Goal: Information Seeking & Learning: Learn about a topic

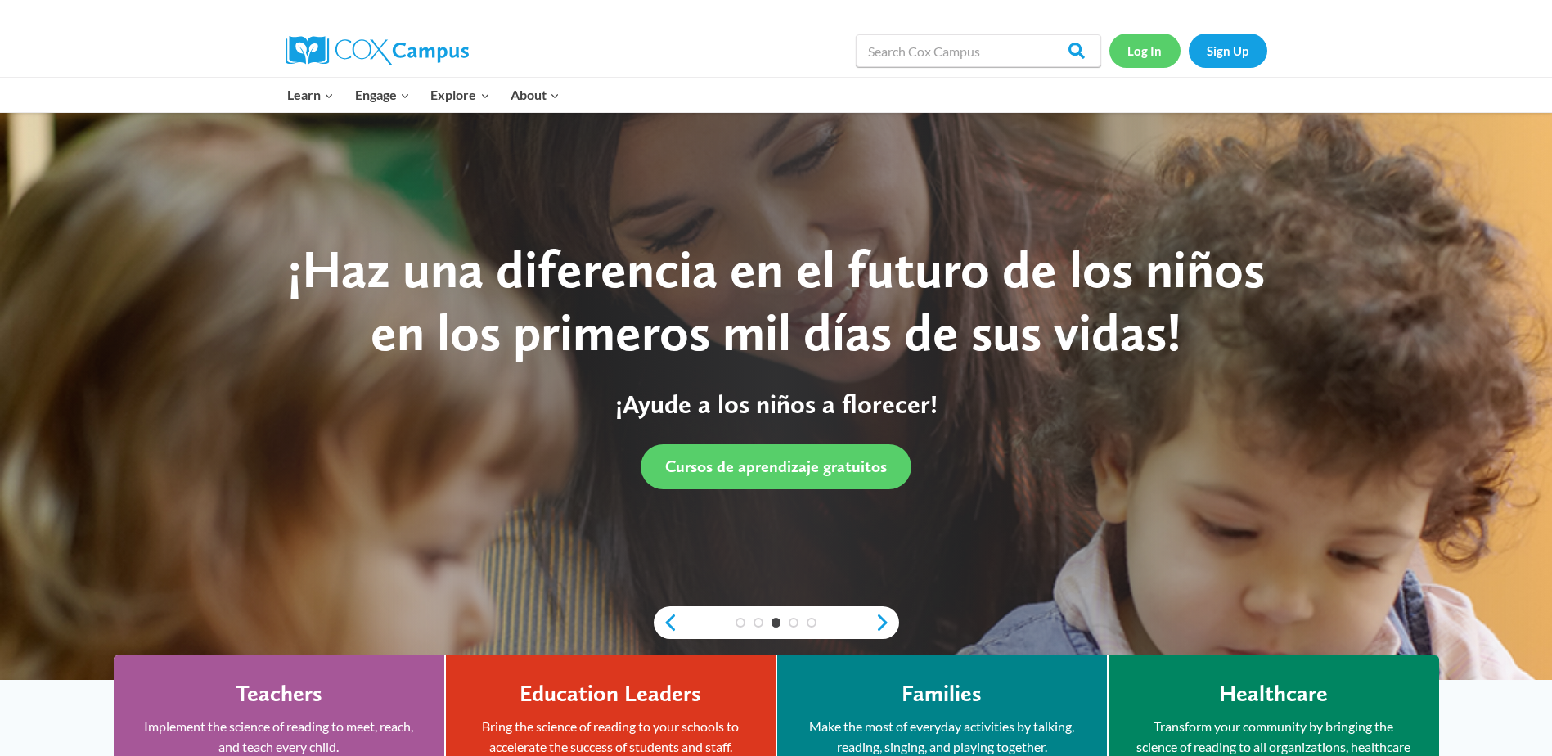
click at [1151, 61] on link "Log In" at bounding box center [1144, 51] width 71 height 34
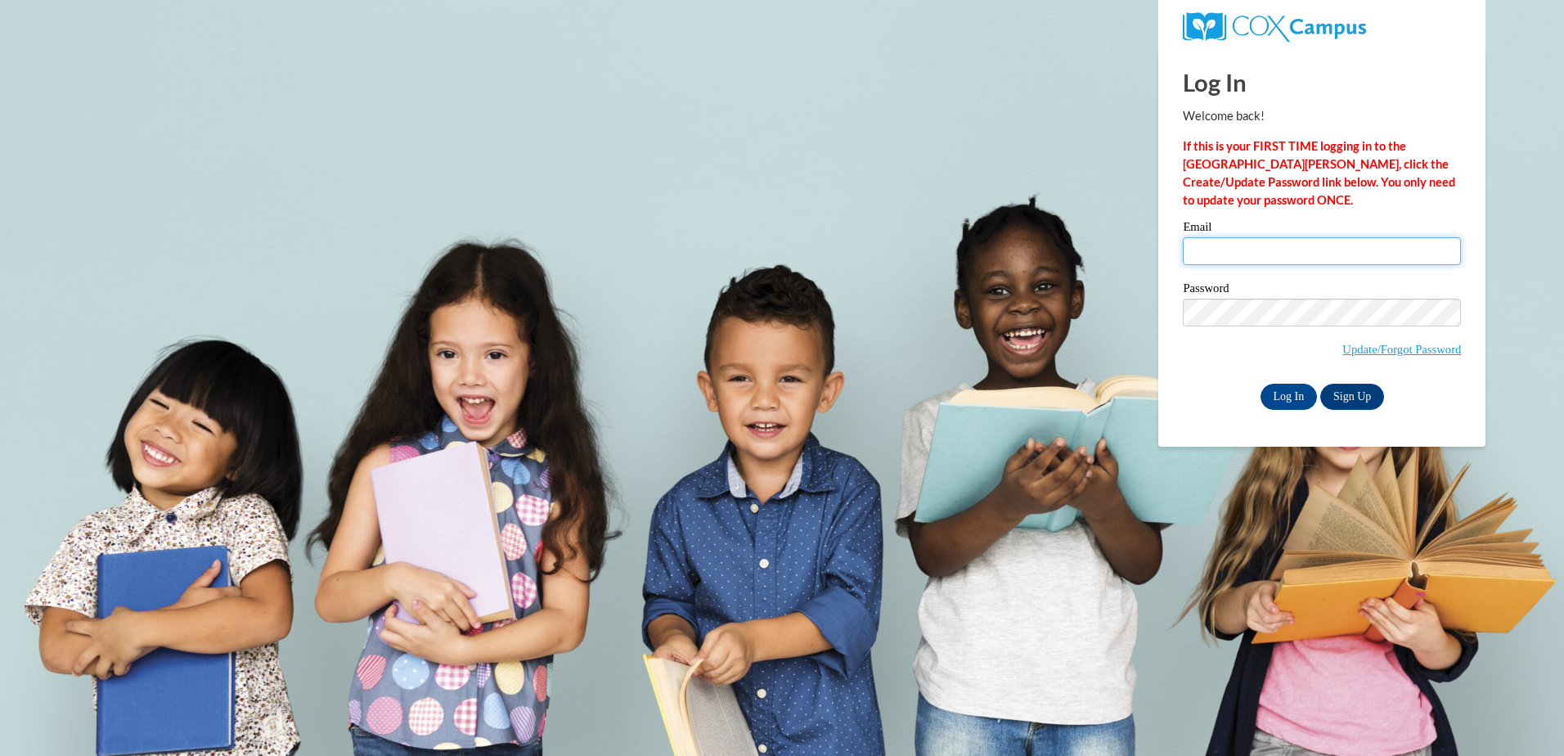
type input "[PERSON_NAME][EMAIL_ADDRESS][DOMAIN_NAME]"
click at [1287, 259] on input "cathys@ymcaatlanta.org" at bounding box center [1322, 251] width 278 height 28
click at [1291, 402] on input "Log In" at bounding box center [1288, 397] width 57 height 26
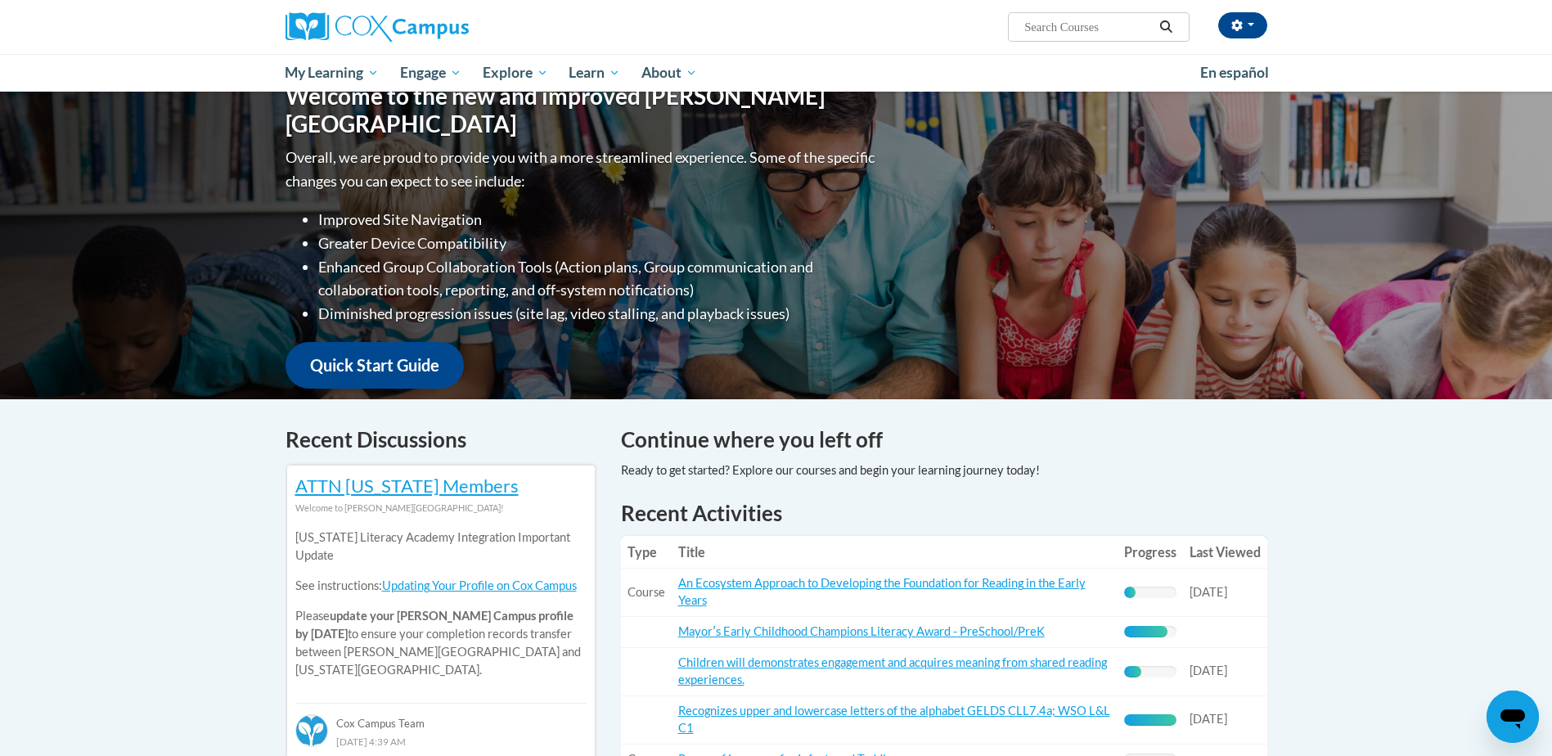
scroll to position [245, 0]
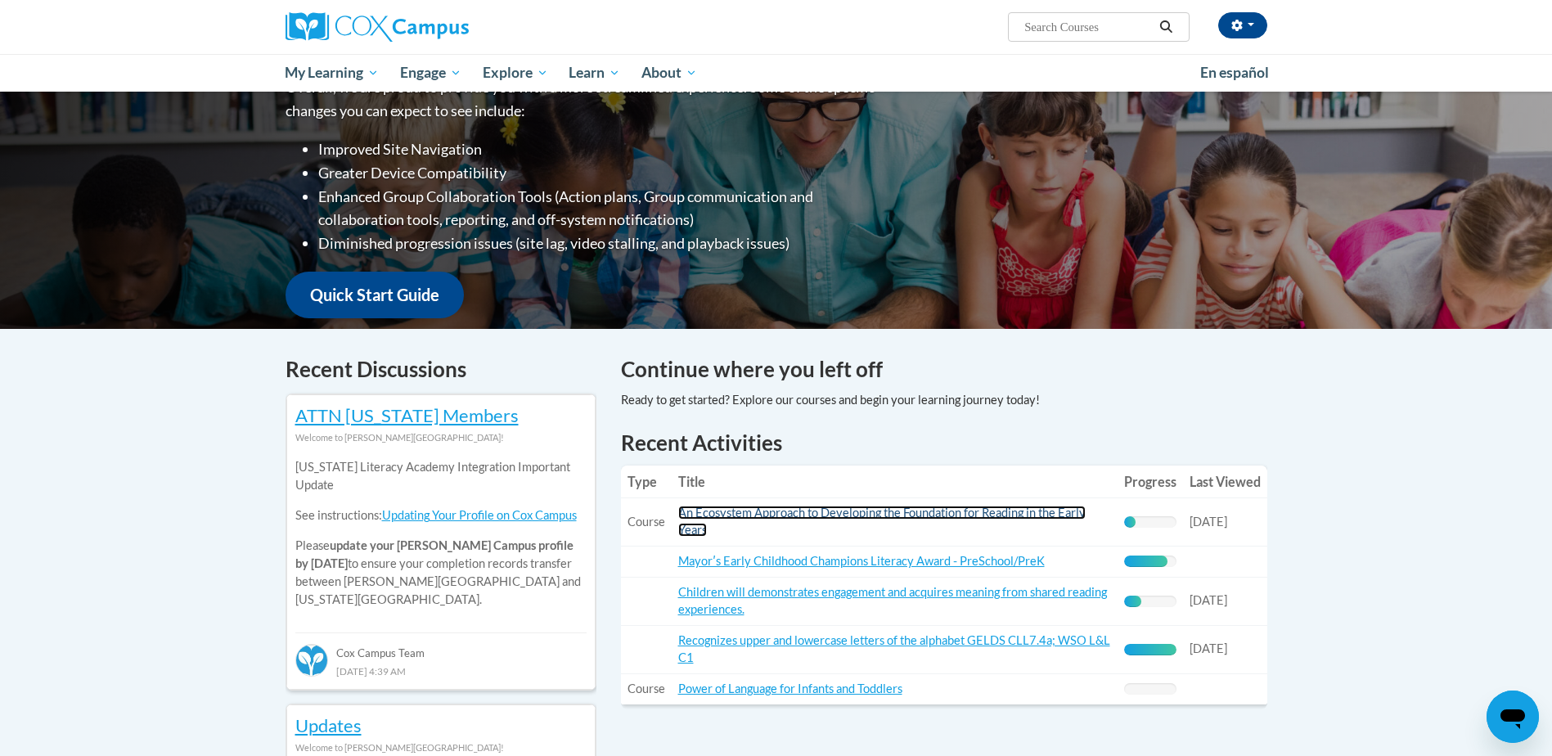
click at [752, 510] on link "An Ecosystem Approach to Developing the Foundation for Reading in the Early Yea…" at bounding box center [881, 520] width 407 height 31
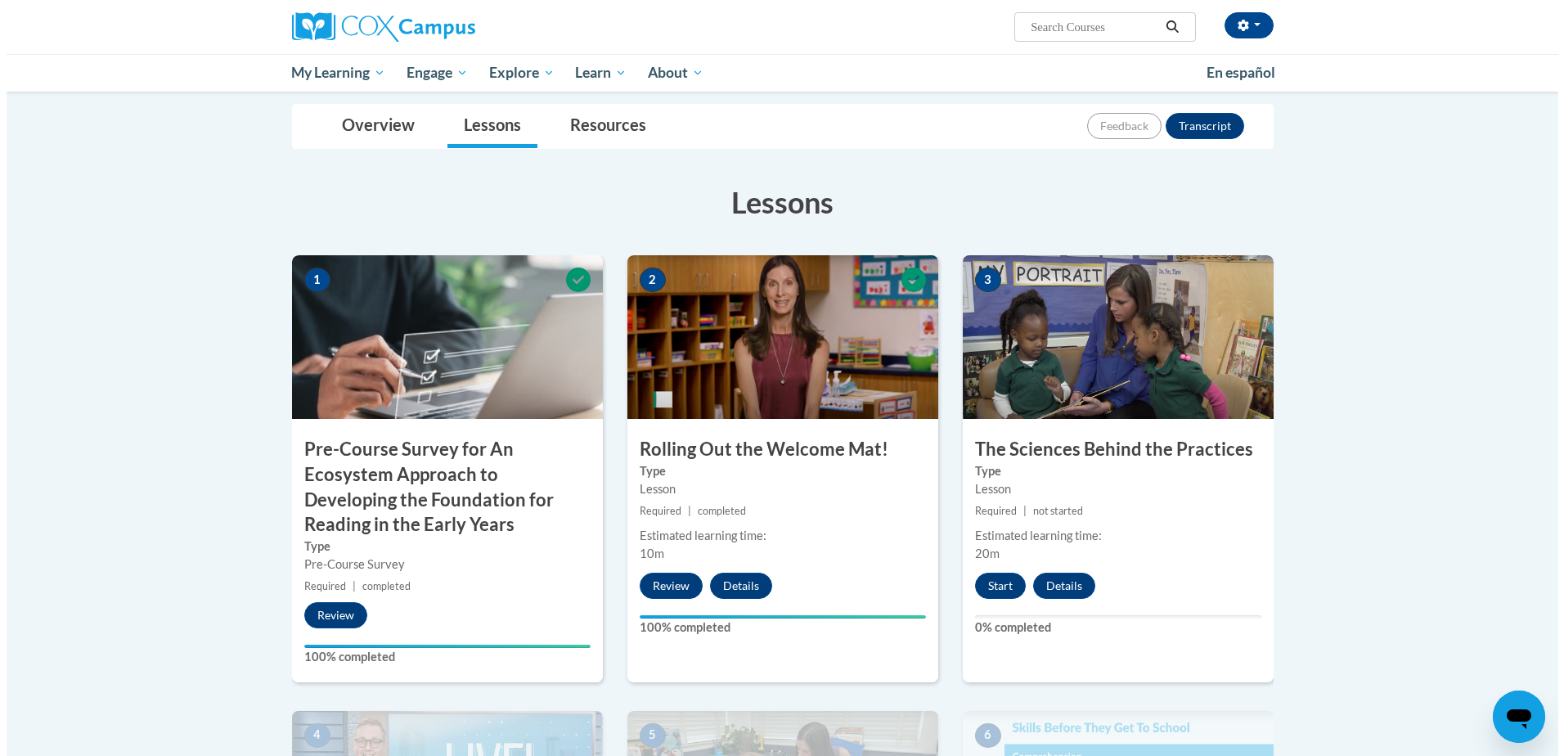
scroll to position [327, 0]
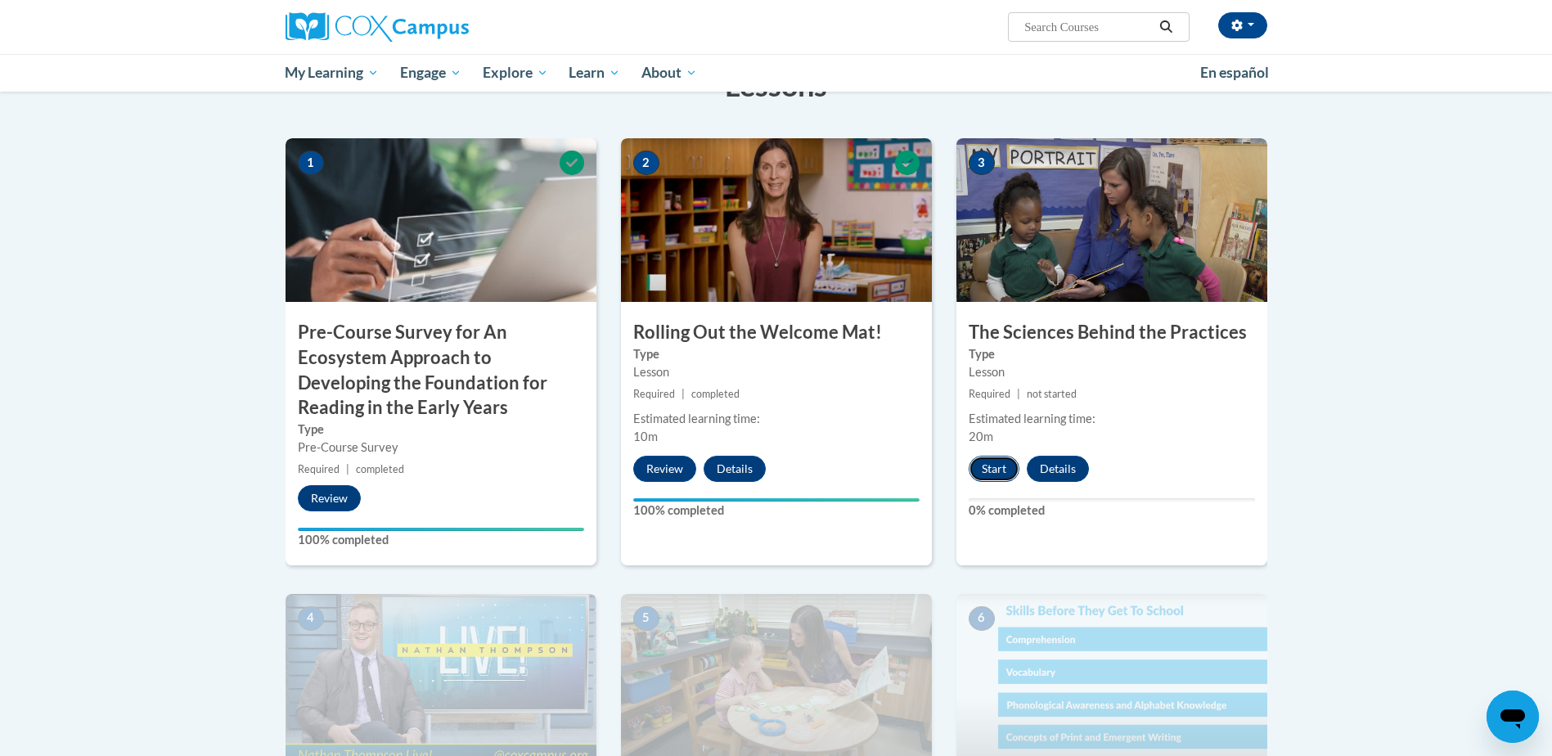
click at [989, 470] on button "Start" at bounding box center [993, 469] width 51 height 26
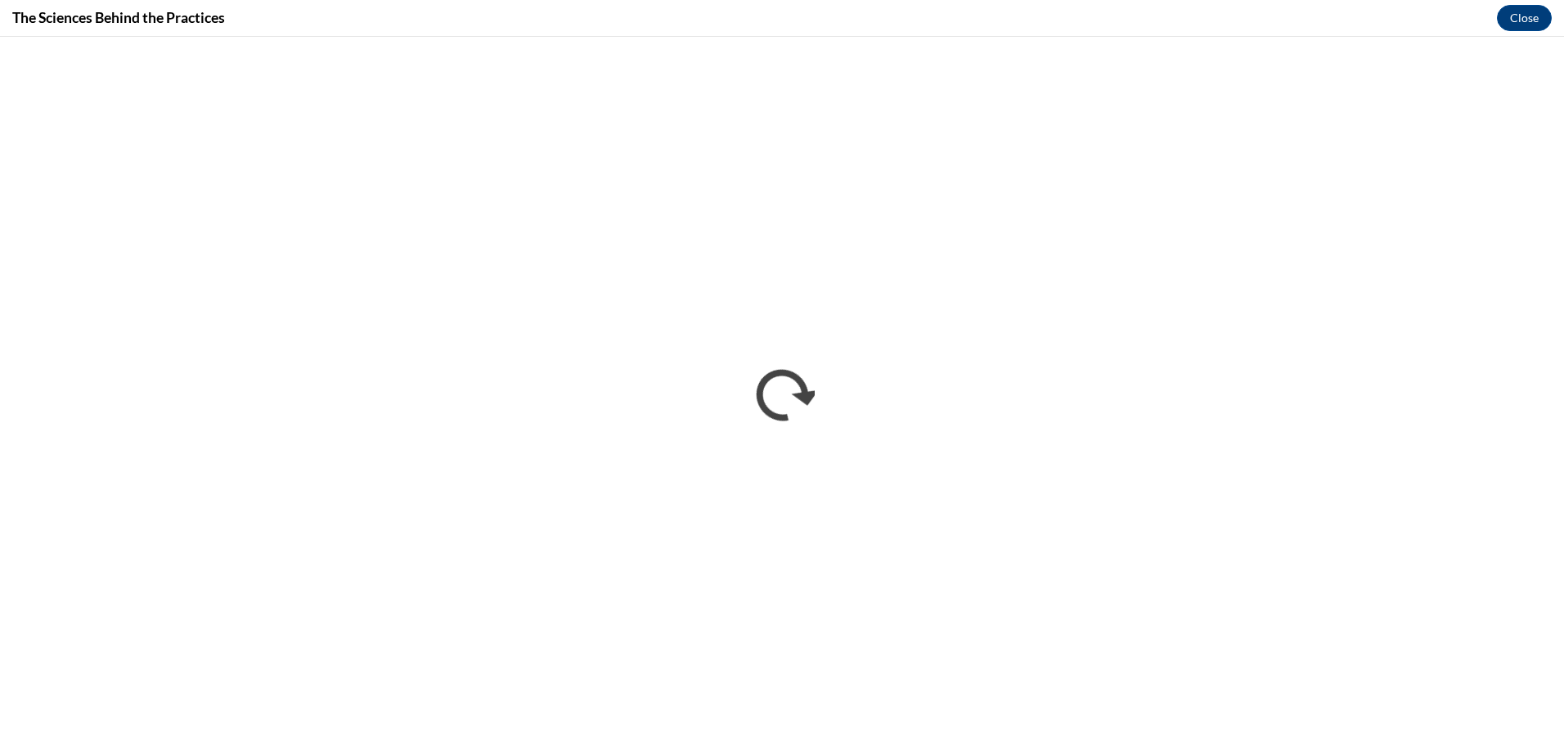
scroll to position [0, 0]
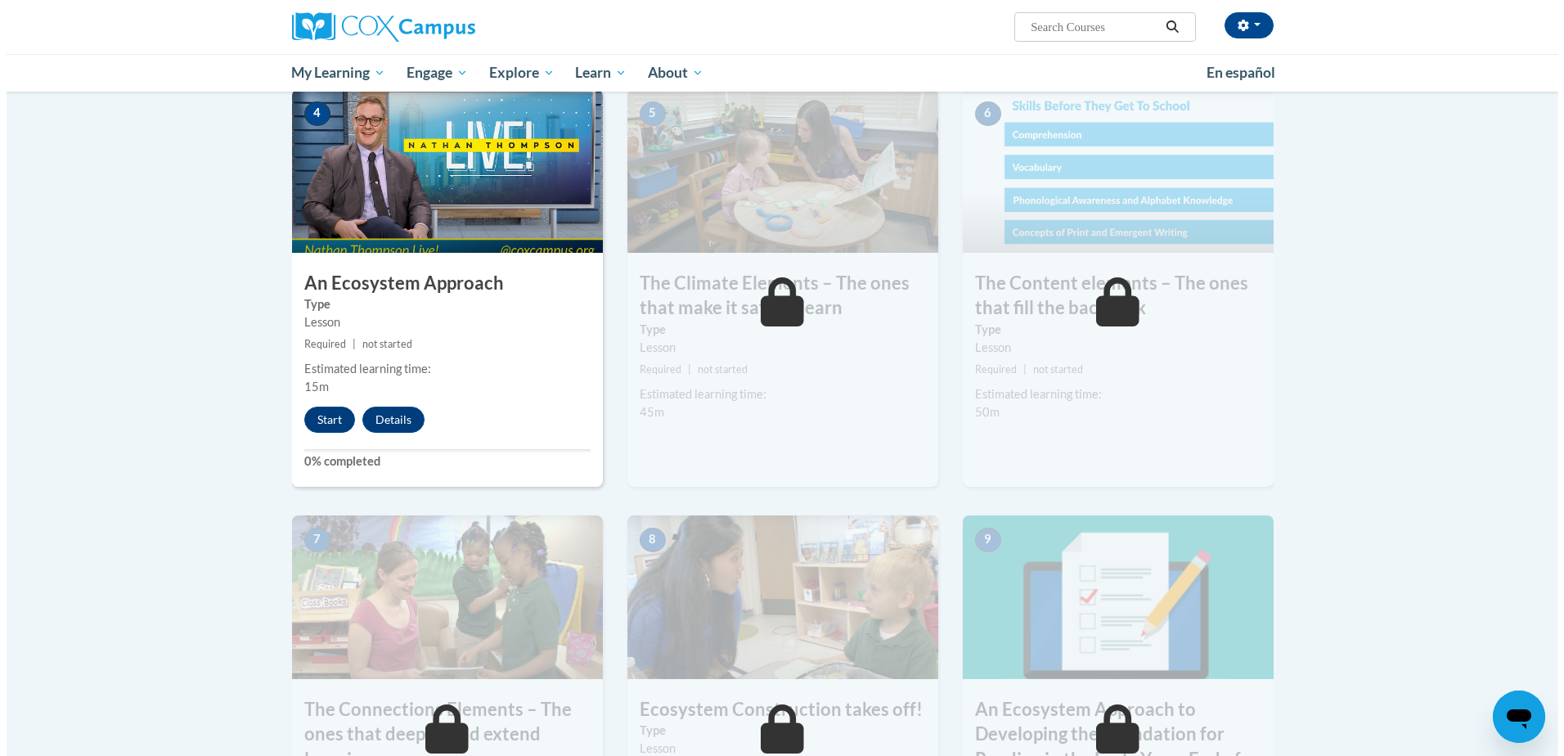
scroll to position [818, 0]
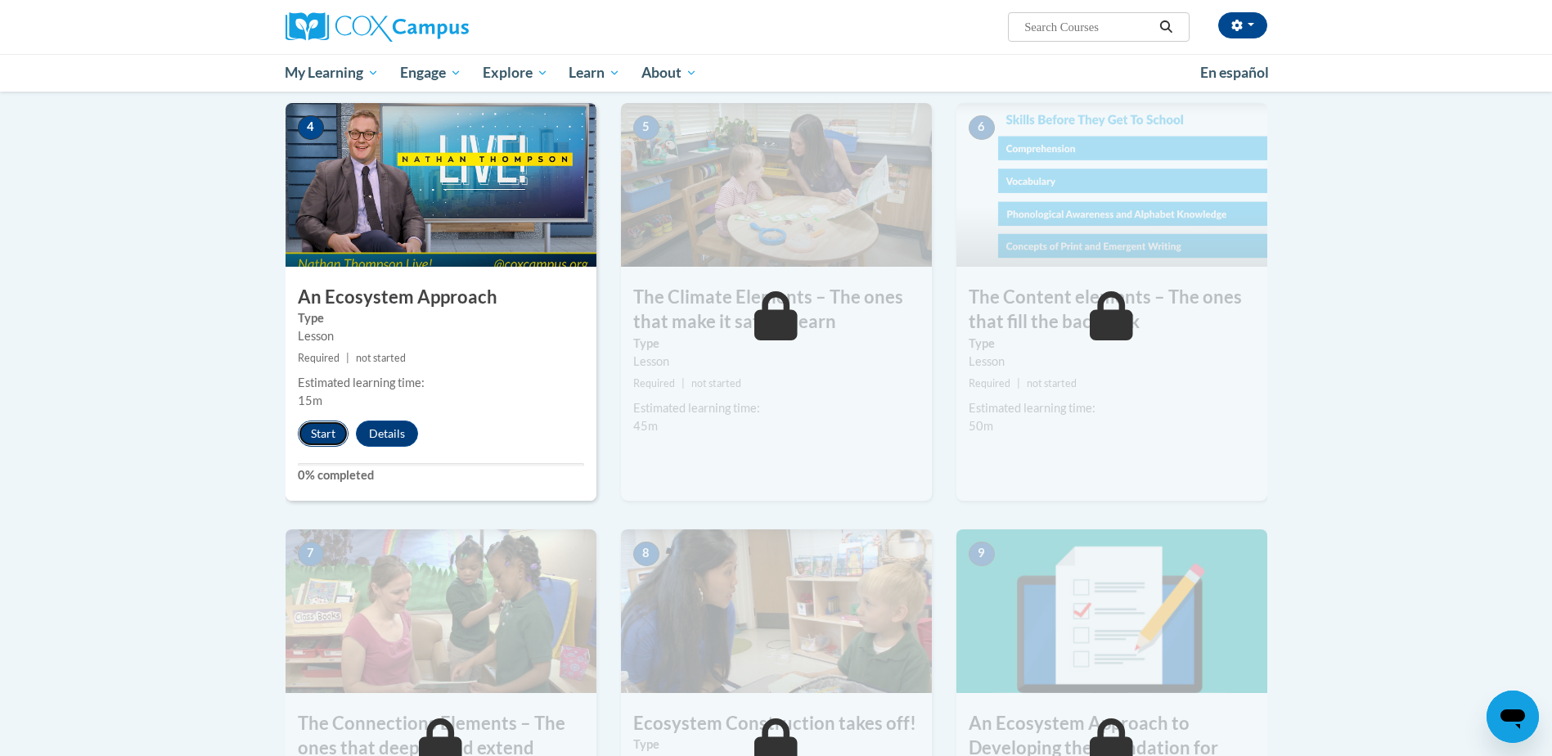
click at [333, 431] on button "Start" at bounding box center [323, 433] width 51 height 26
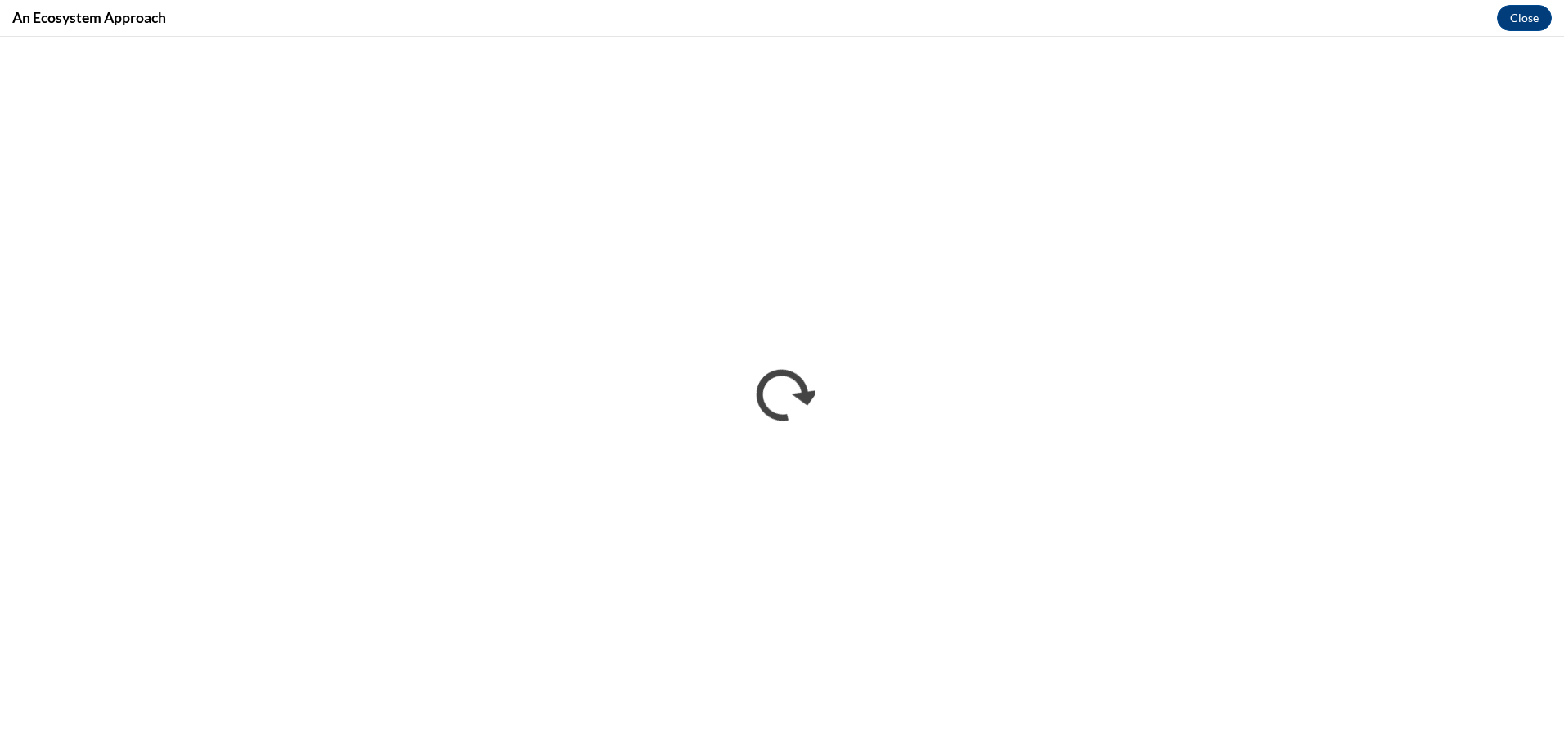
scroll to position [0, 0]
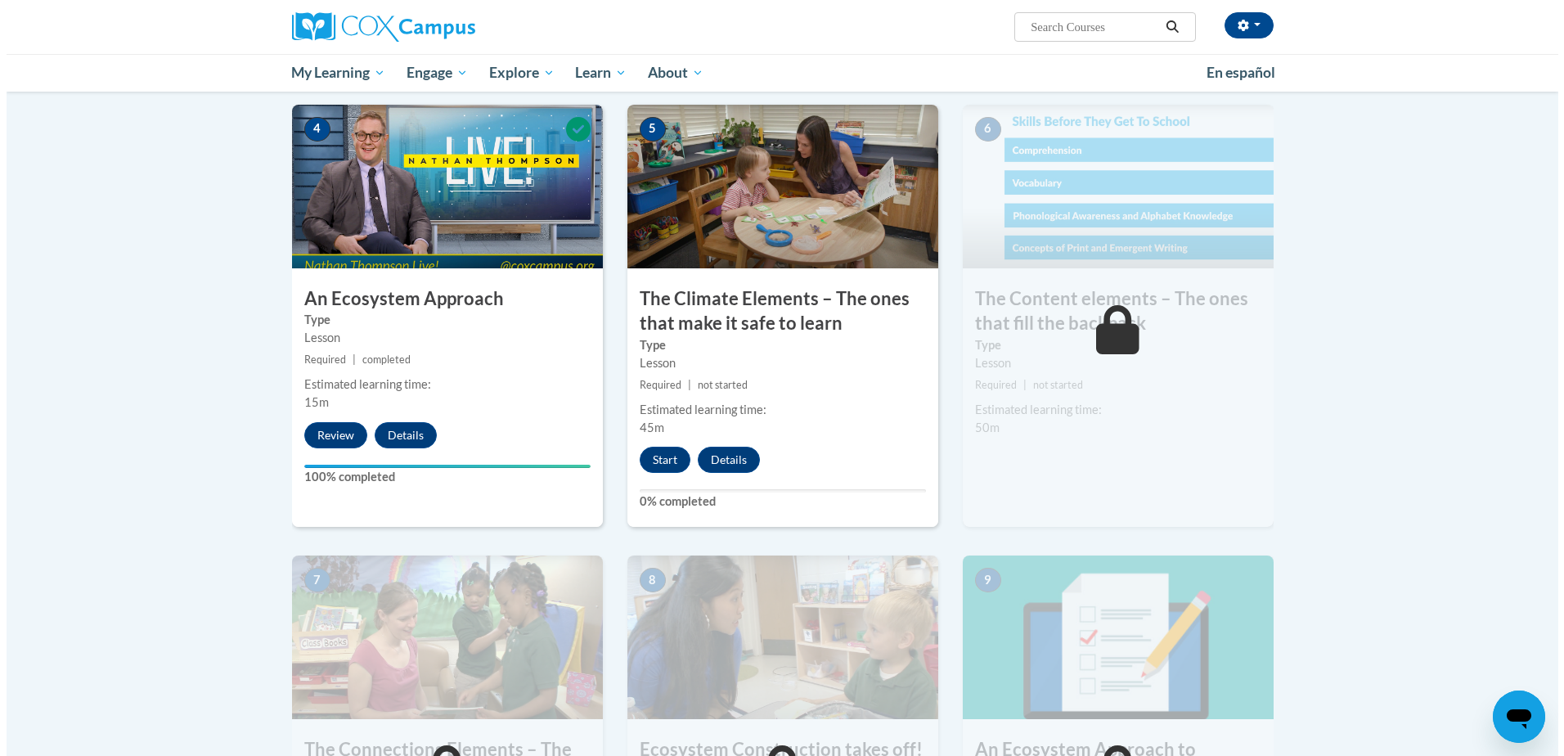
scroll to position [900, 0]
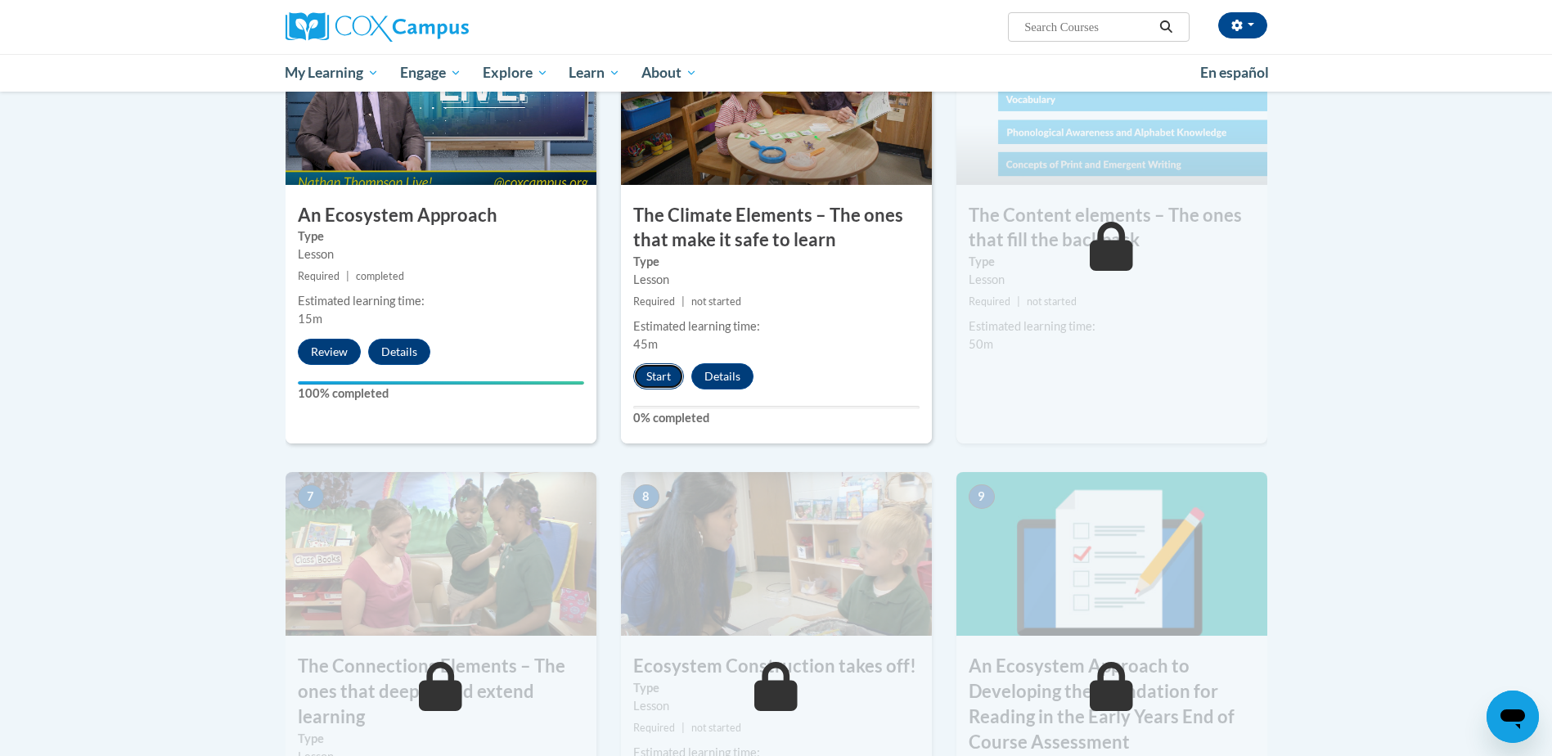
click at [658, 383] on button "Start" at bounding box center [658, 376] width 51 height 26
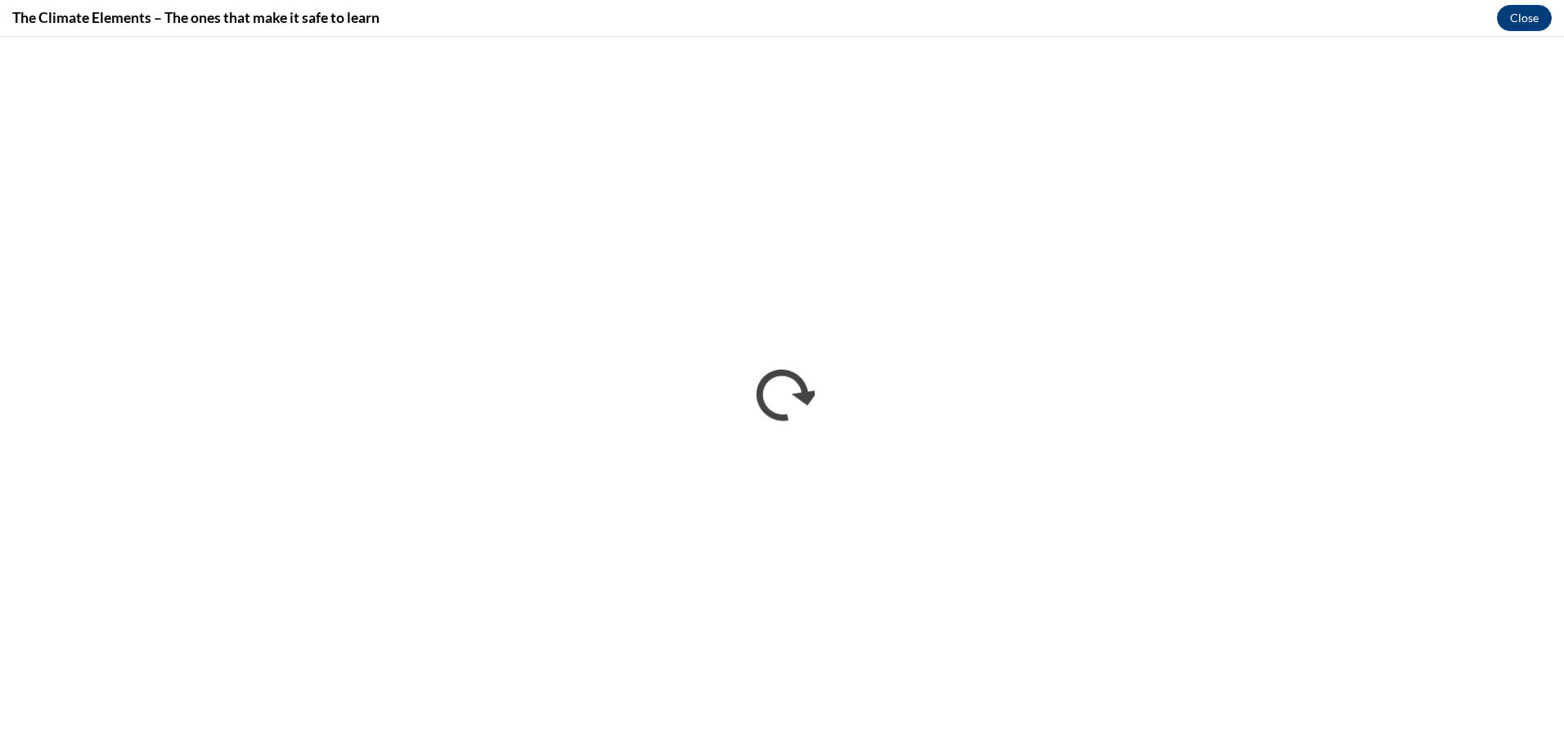
scroll to position [0, 0]
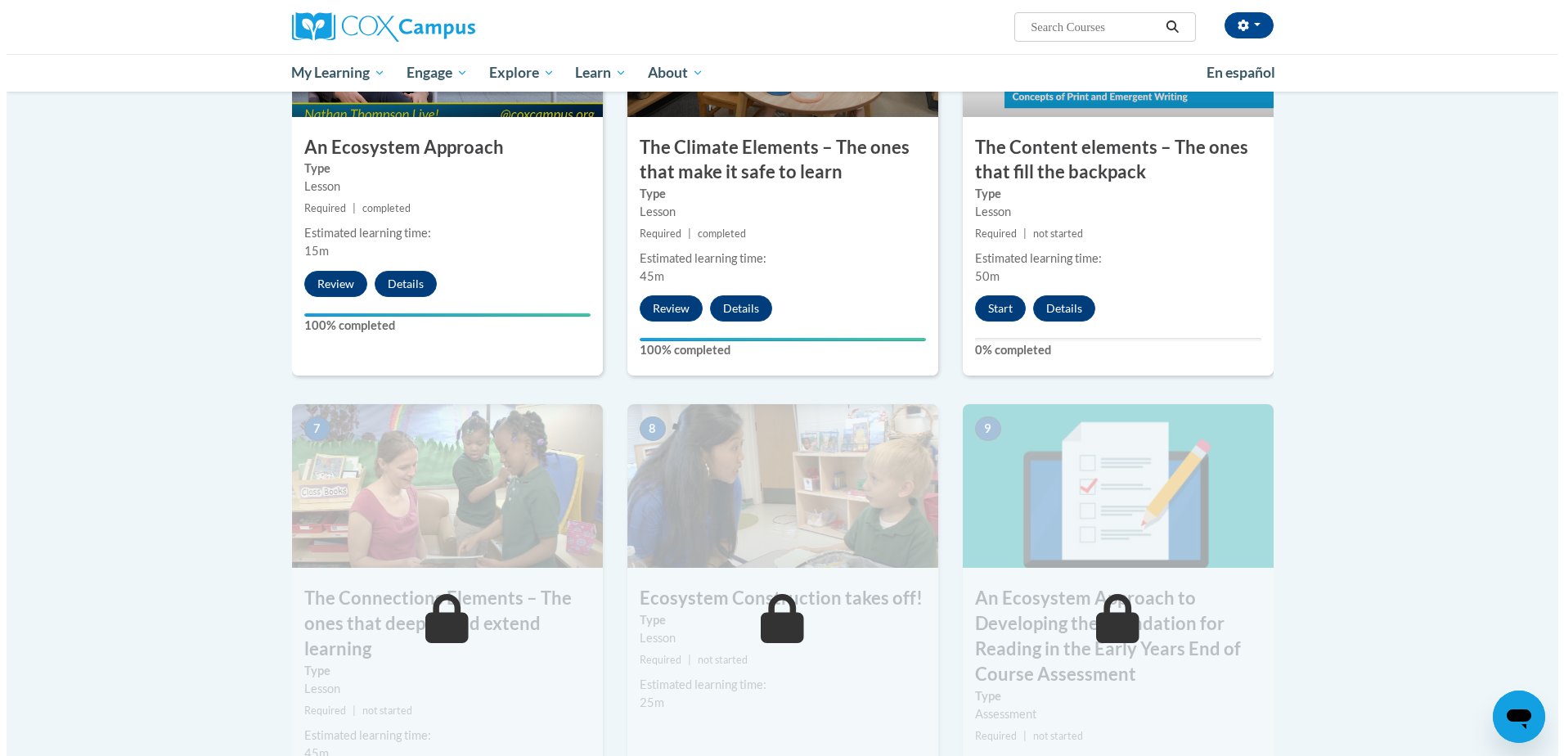
scroll to position [935, 0]
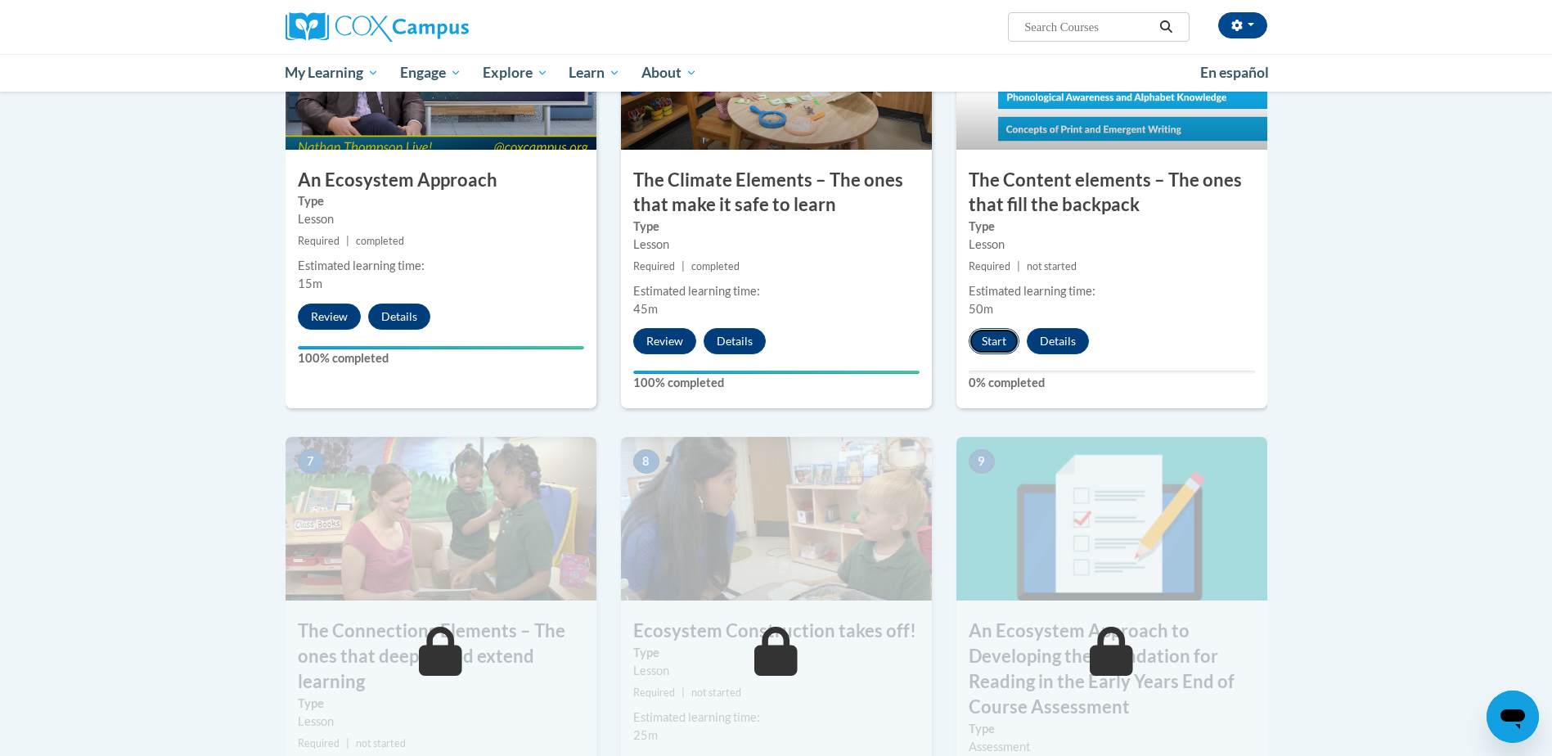
click at [986, 335] on button "Start" at bounding box center [993, 341] width 51 height 26
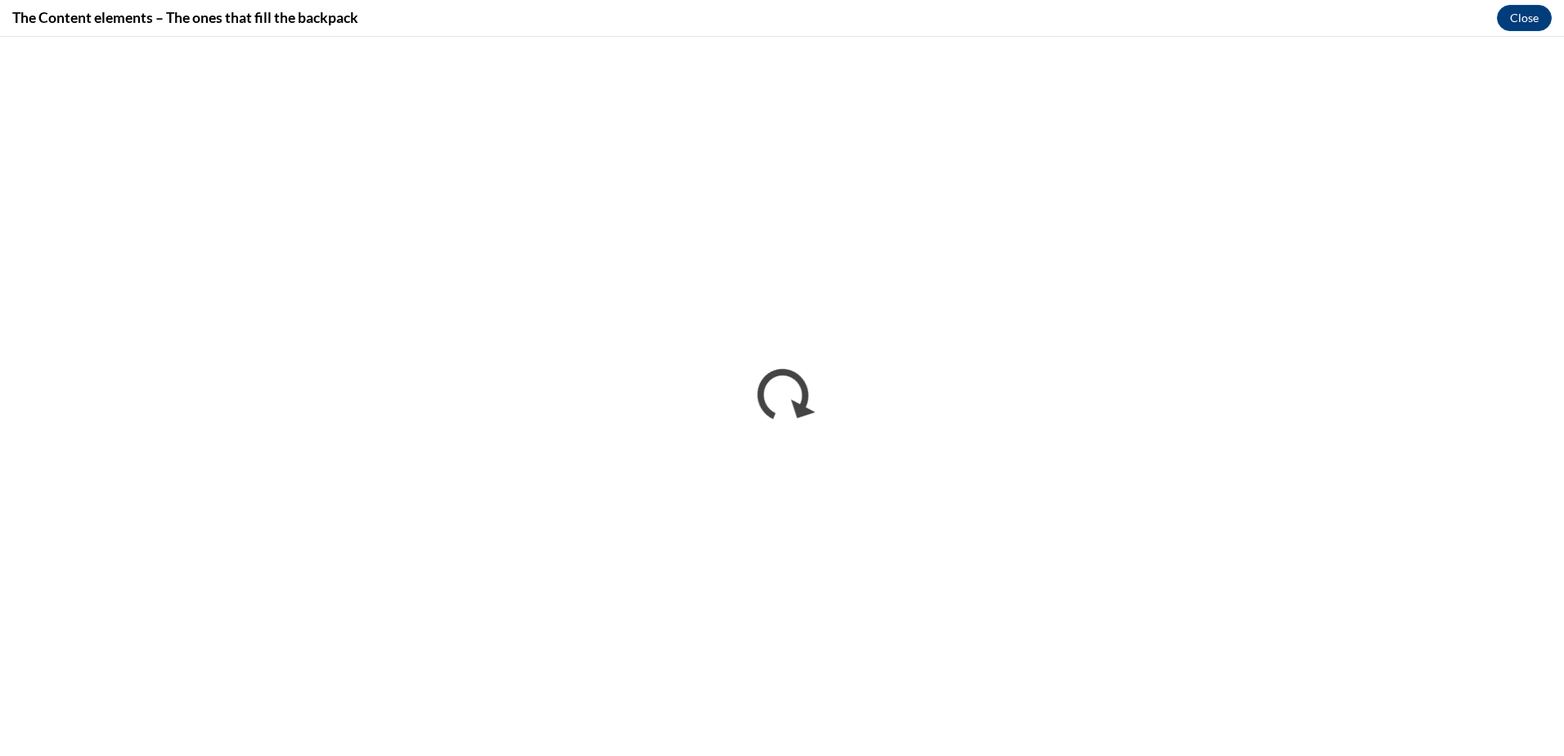
scroll to position [0, 0]
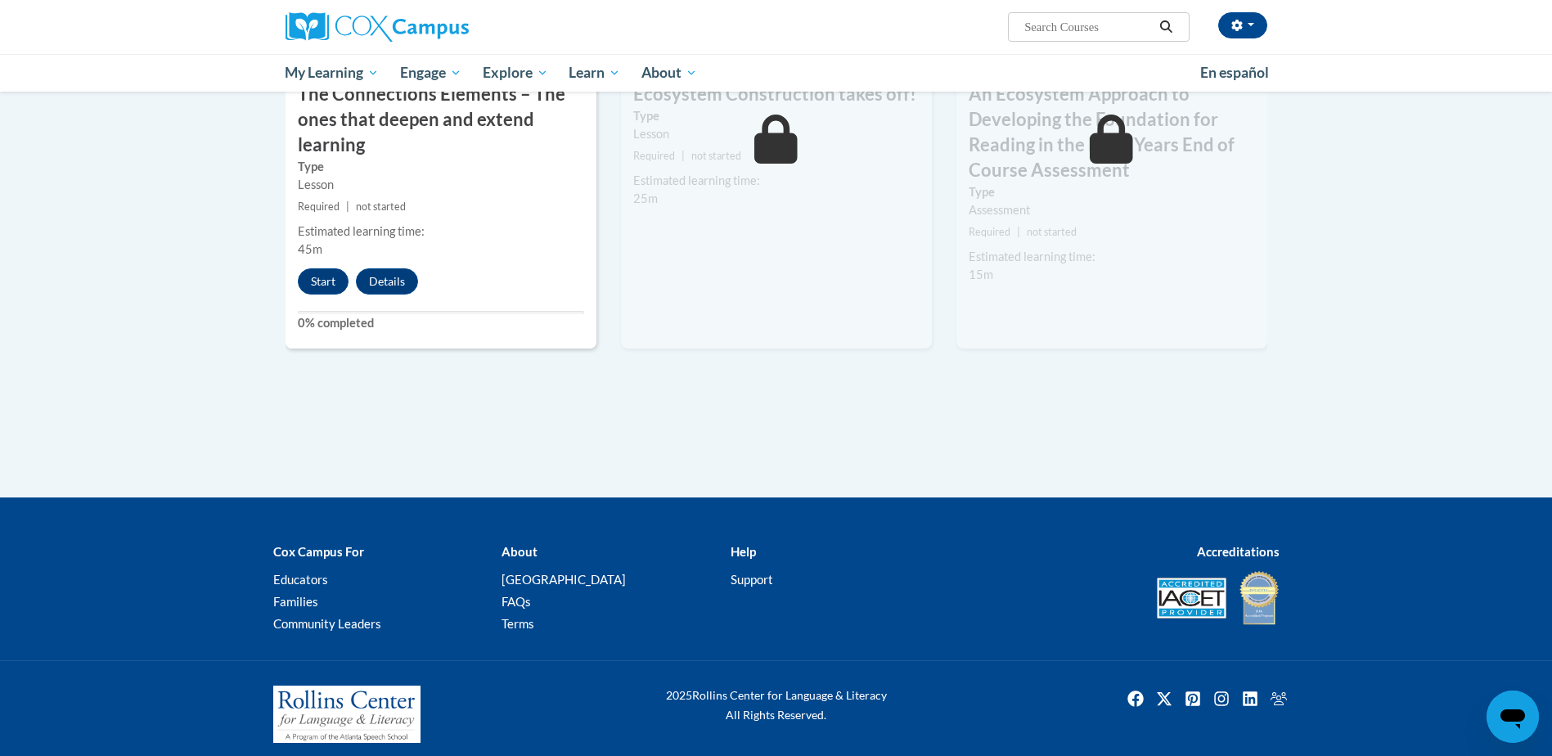
scroll to position [1472, 0]
